Goal: Communication & Community: Ask a question

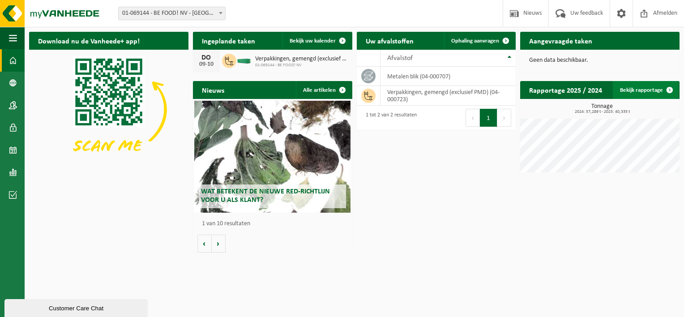
click at [644, 88] on link "Bekijk rapportage" at bounding box center [646, 90] width 66 height 18
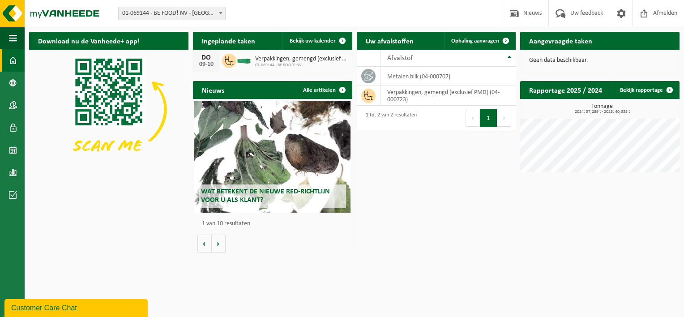
click at [249, 46] on h2 "Ingeplande taken" at bounding box center [228, 40] width 71 height 17
click at [286, 64] on span "01-069144 - BE FOOD! NV" at bounding box center [301, 65] width 93 height 5
click at [315, 41] on span "Bekijk uw kalender" at bounding box center [313, 41] width 46 height 6
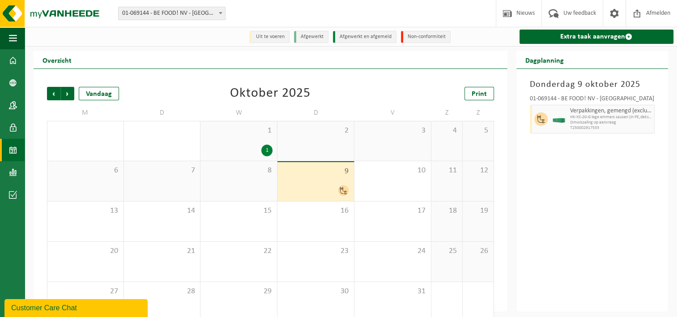
click at [48, 309] on div "Customer Care Chat" at bounding box center [76, 308] width 130 height 11
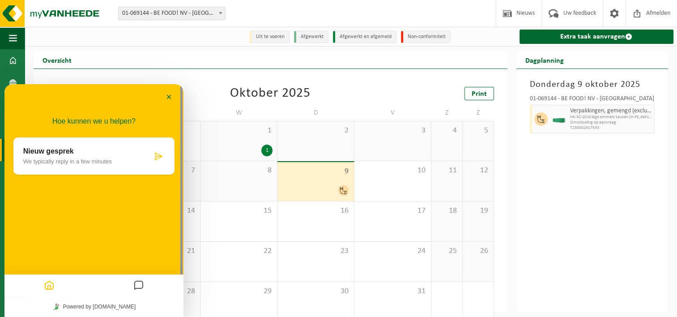
click at [43, 163] on p "We typically reply in a few minutes" at bounding box center [87, 161] width 129 height 7
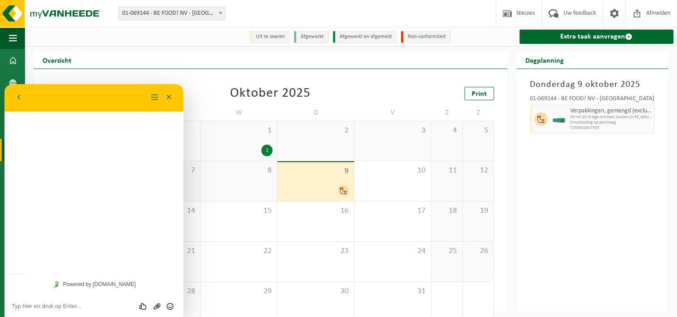
click at [28, 107] on div "Terug Menu Minimaliseer" at bounding box center [93, 98] width 179 height 28
click at [94, 279] on link "Powered by [DOMAIN_NAME]" at bounding box center [94, 284] width 89 height 12
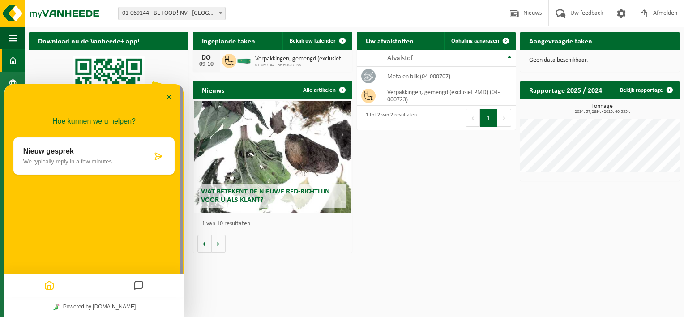
click at [64, 156] on div "Nieuw gesprek We typically reply in a few minutes" at bounding box center [87, 155] width 129 height 17
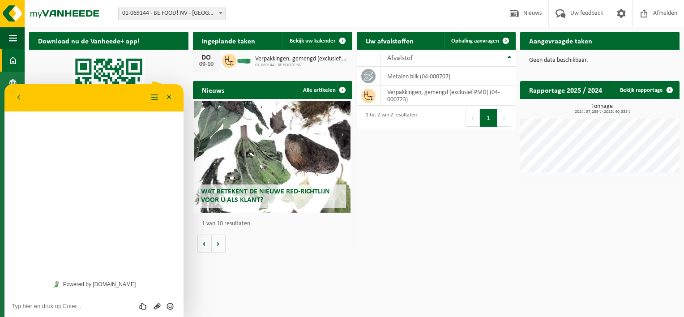
click at [14, 304] on textarea at bounding box center [94, 306] width 165 height 7
type textarea "Goedemorgen"
type textarea "Van de Firma Befood"
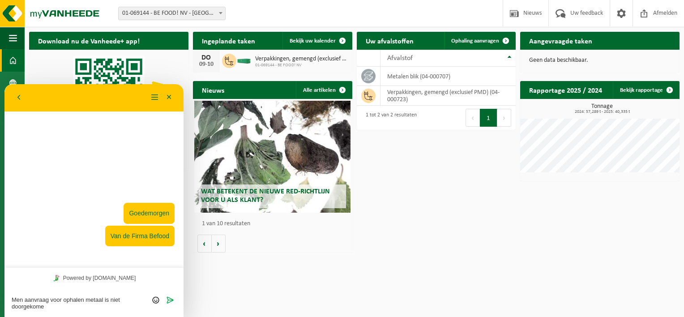
type textarea "Men aanvraag voor ophalen metaal is niet doorgekomen"
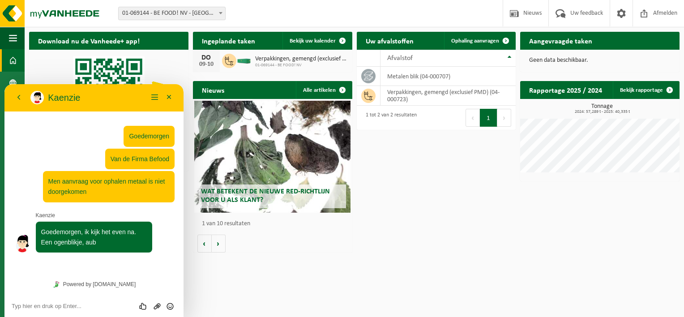
click at [21, 302] on div "Beoordeel deze chat Upload bestand Emoji invoeren" at bounding box center [94, 306] width 165 height 8
click at [18, 304] on textarea at bounding box center [94, 306] width 165 height 7
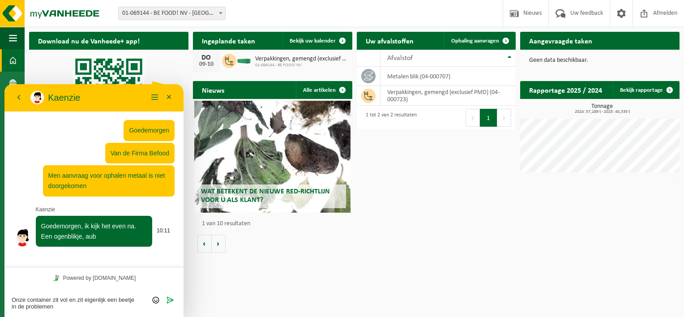
type textarea "Onze container zit vol en zit eigenlijk een beetje in de problemen."
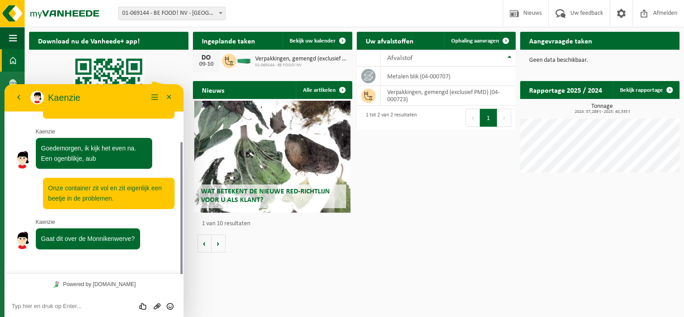
scroll to position [60, 0]
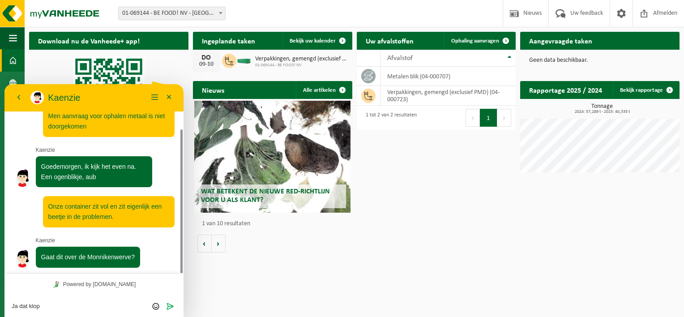
type textarea "Ja dat klopt"
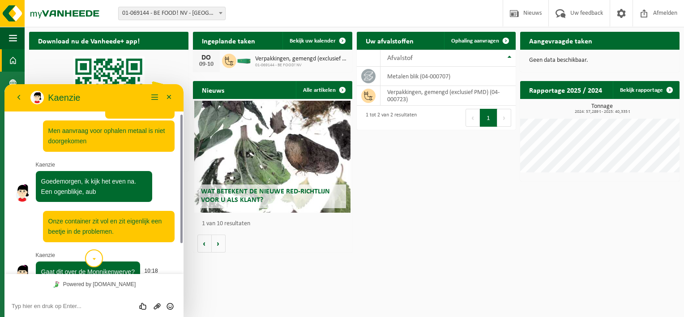
scroll to position [89, 0]
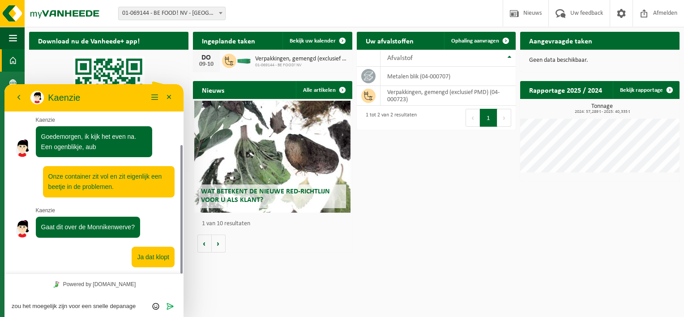
click at [44, 306] on textarea "zou het moegelijk zijn voor een snelle depanage" at bounding box center [94, 306] width 165 height 7
click at [136, 307] on textarea "zou het mogelijk zijn voor een snelle depanage" at bounding box center [94, 306] width 165 height 7
click at [123, 305] on textarea "zou het mogelijk zijn voor een snelle depanage." at bounding box center [94, 306] width 165 height 7
click at [120, 308] on textarea "zou het mogelijk zijn voor een snelle depanage." at bounding box center [94, 306] width 165 height 7
click at [132, 307] on textarea "zou het mogelijk zijn voor een snelle depanage." at bounding box center [94, 306] width 165 height 7
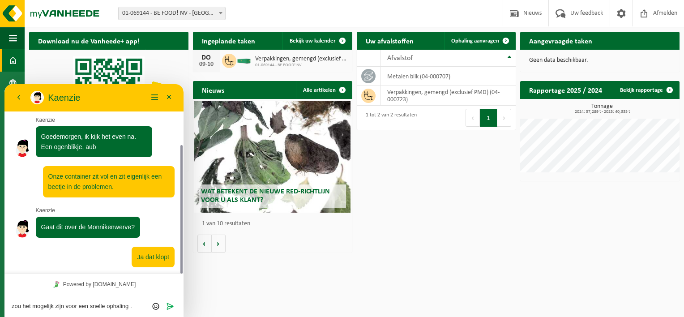
scroll to position [115, 0]
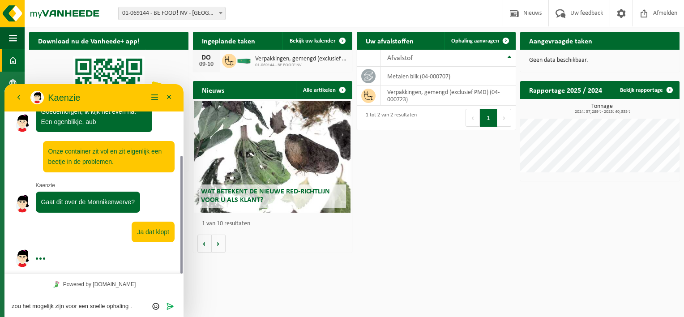
click at [129, 305] on textarea "zou het mogelijk zijn voor een snelle ophaling ." at bounding box center [94, 306] width 165 height 7
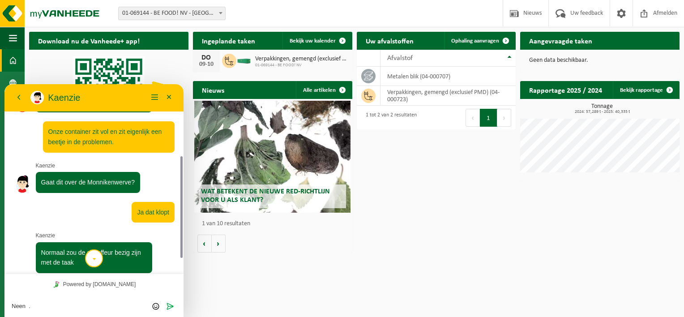
scroll to position [163, 0]
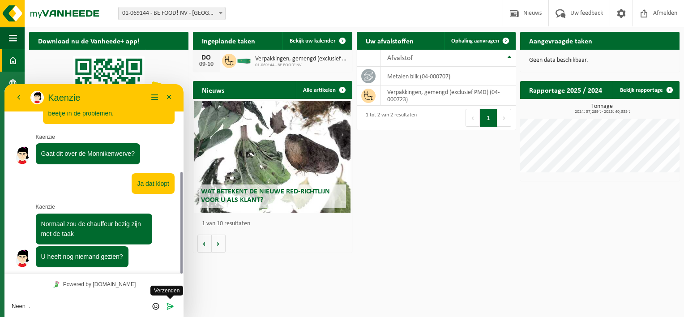
type textarea "Neen ."
click at [171, 304] on icon "Verzenden" at bounding box center [170, 306] width 8 height 8
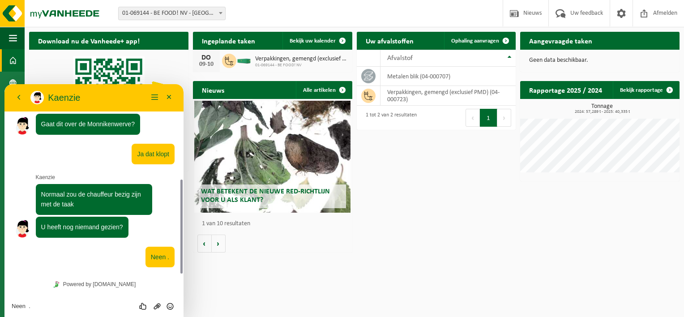
click at [28, 304] on textarea "Neen ." at bounding box center [94, 306] width 165 height 7
click at [41, 283] on div "Powered by [DOMAIN_NAME]" at bounding box center [93, 284] width 179 height 20
click at [27, 305] on textarea "Neen ." at bounding box center [94, 306] width 165 height 7
type textarea "op de planning staat gemengd voor vandaag"
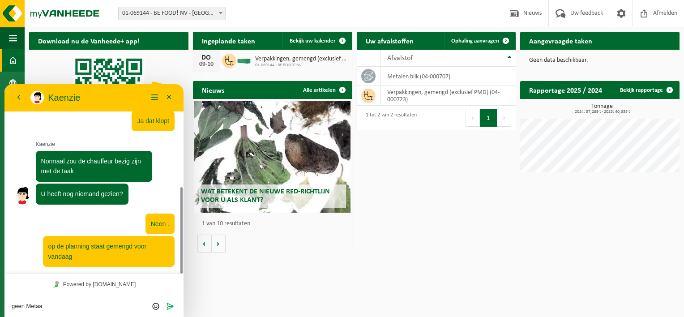
type textarea "geen Metaal"
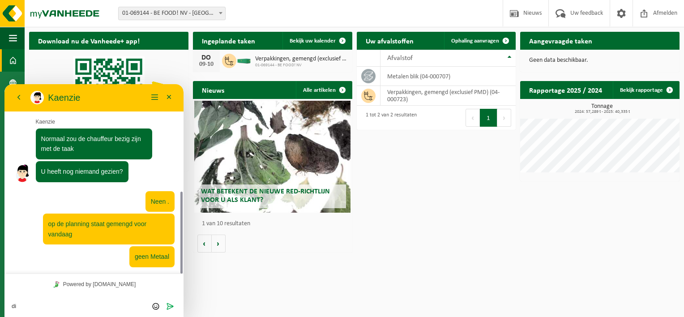
type textarea "d"
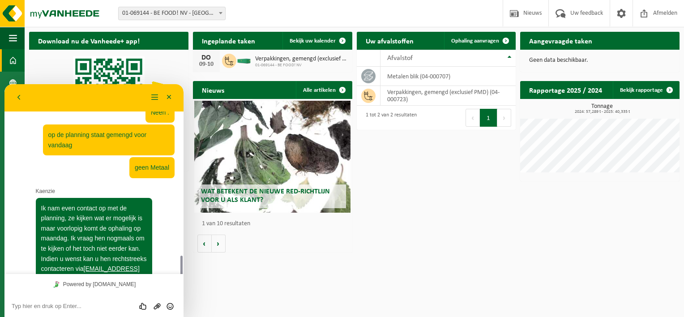
scroll to position [382, 0]
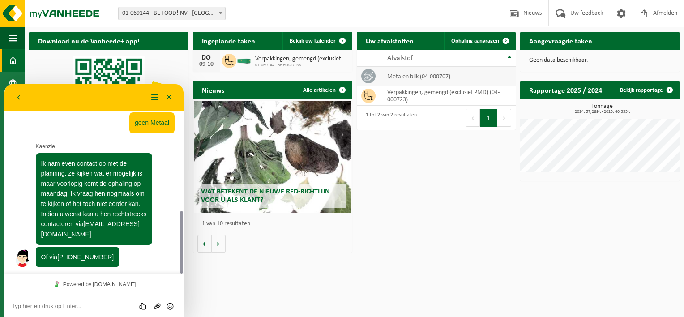
drag, startPoint x: 428, startPoint y: 79, endPoint x: 431, endPoint y: 74, distance: 6.5
click at [428, 79] on td "metalen blik (04-000707)" at bounding box center [448, 76] width 136 height 19
